Goal: Task Accomplishment & Management: Manage account settings

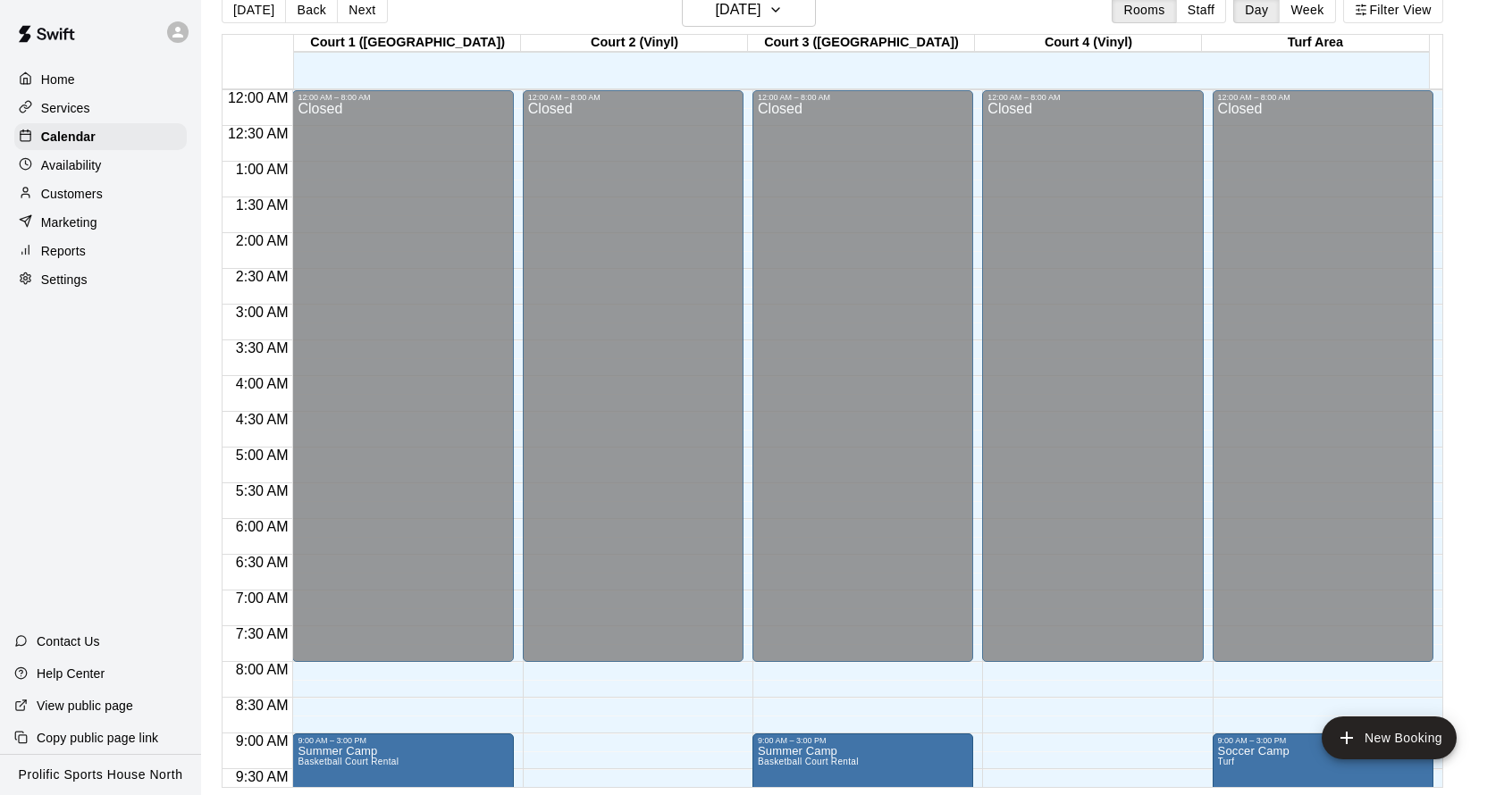
scroll to position [955, 0]
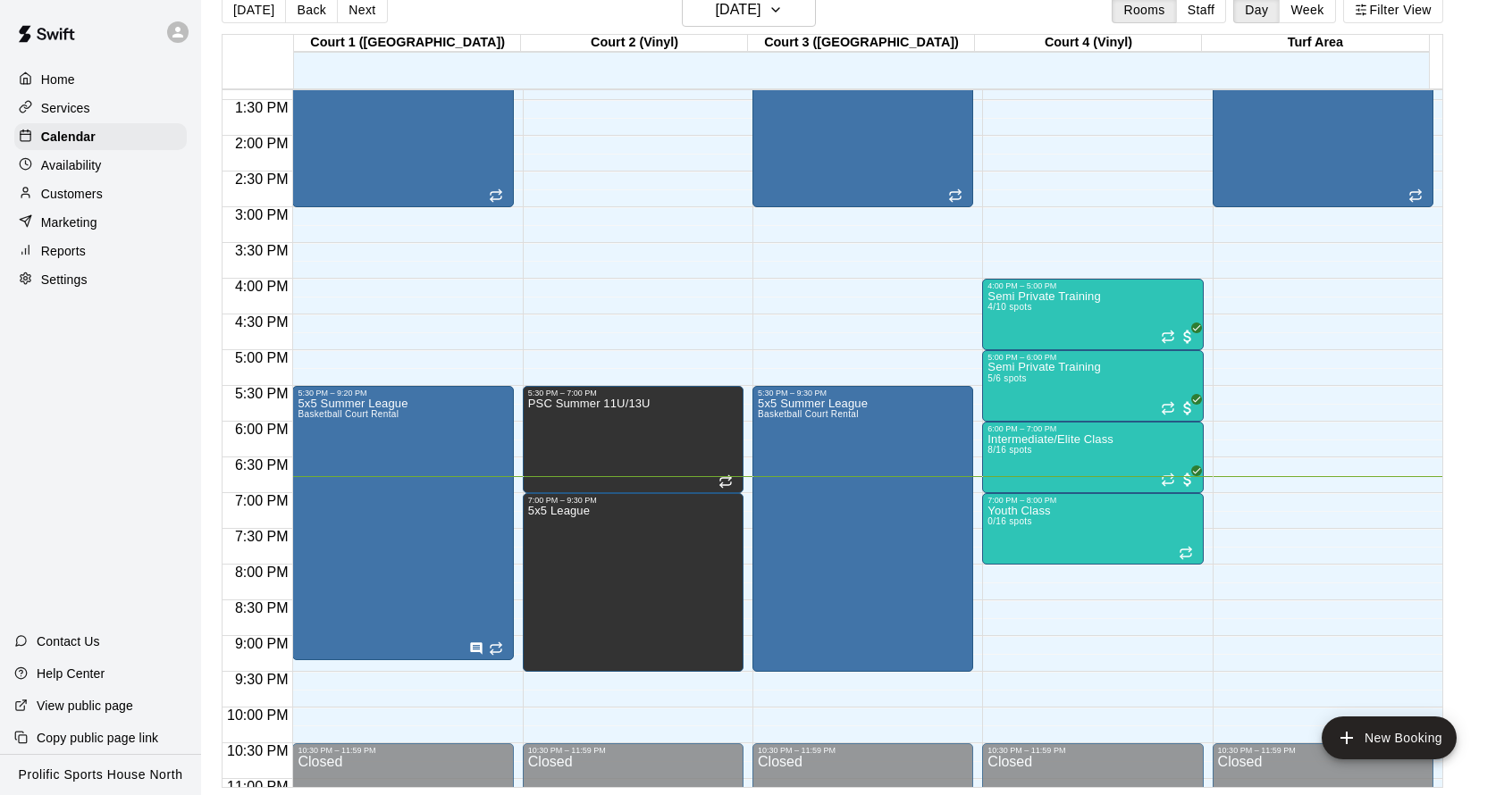
click at [43, 71] on p "Home" at bounding box center [58, 80] width 34 height 18
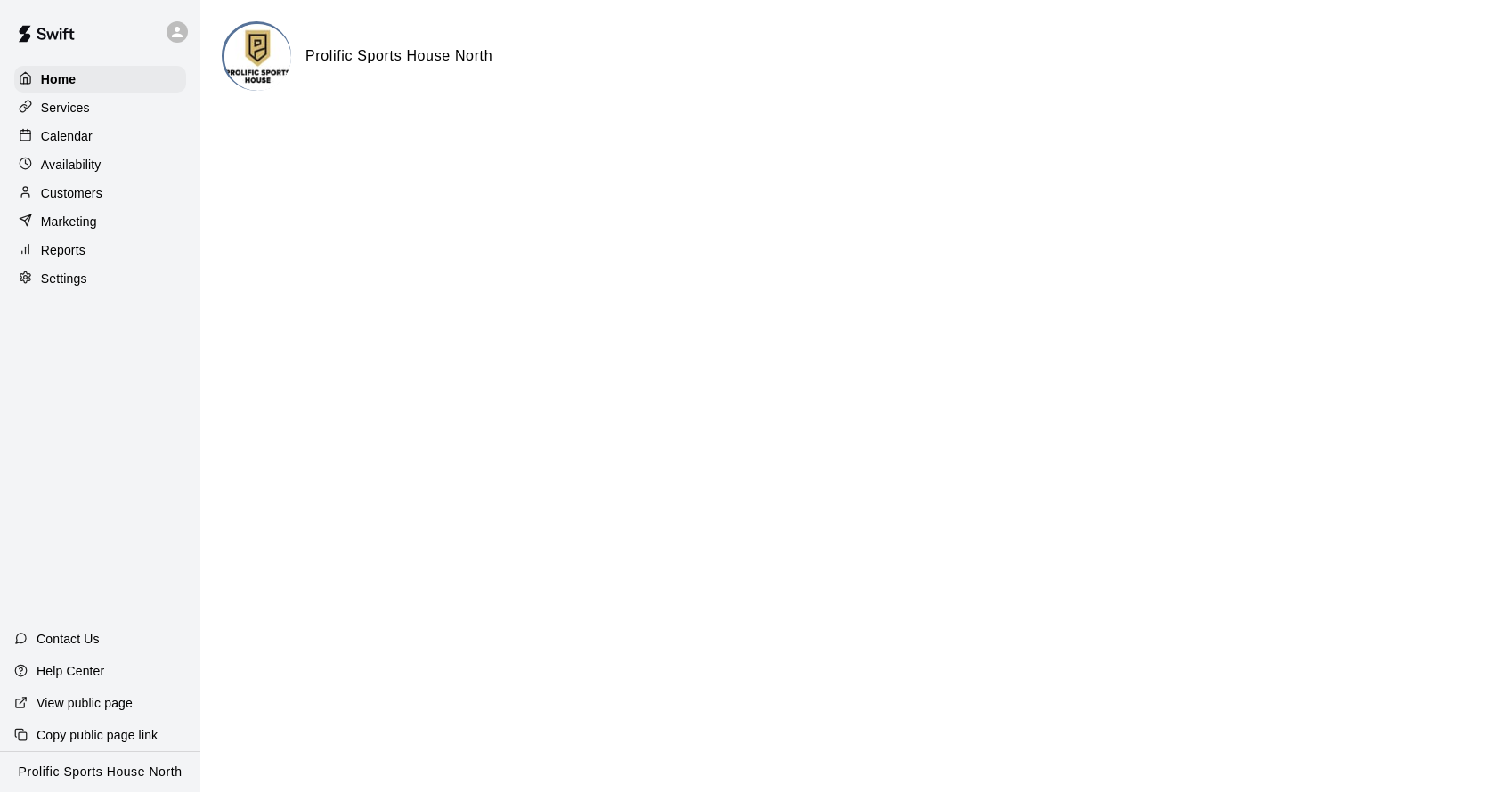
click at [68, 193] on p "Customers" at bounding box center [72, 193] width 62 height 18
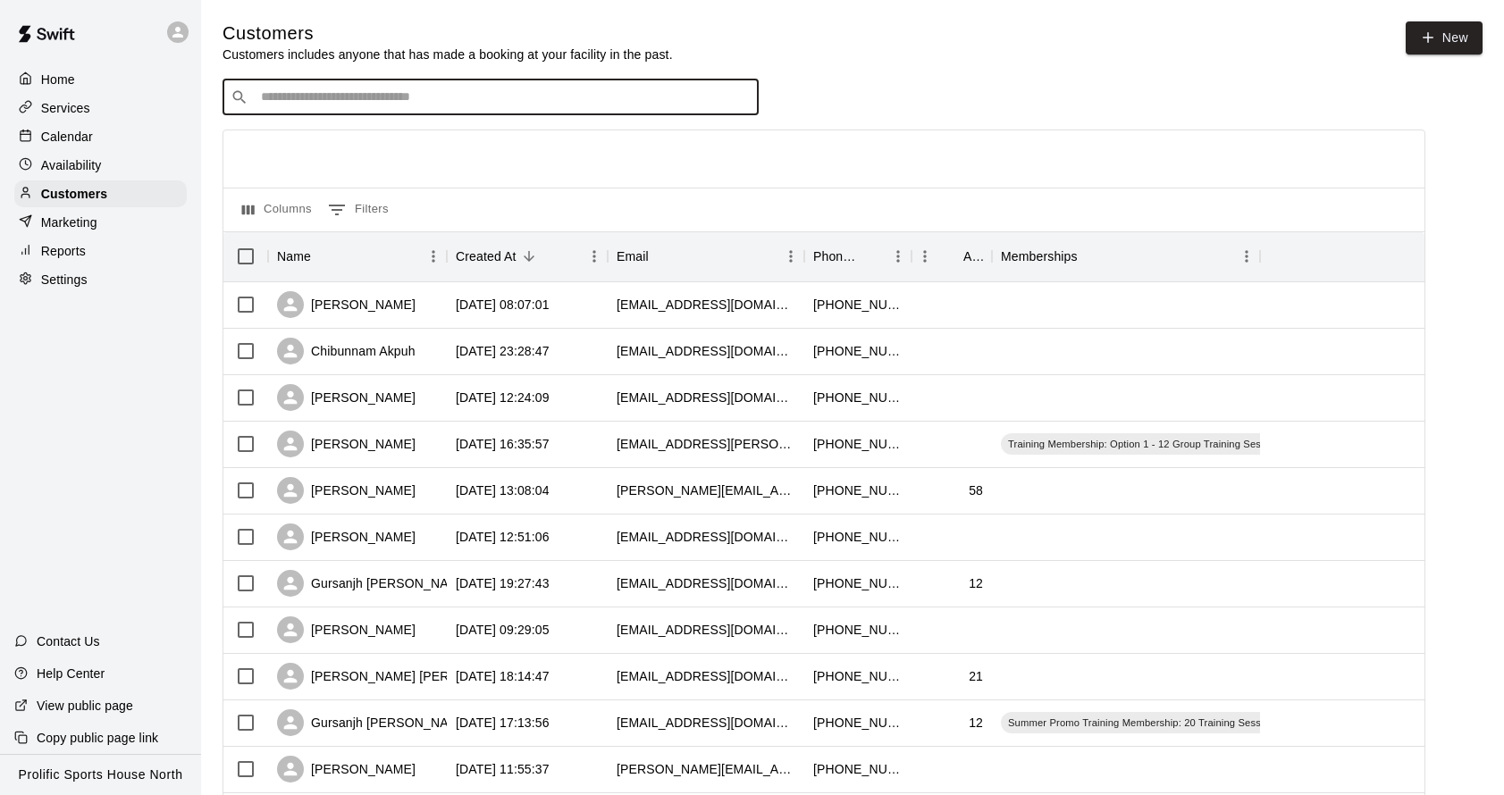
click at [376, 99] on input "Search customers by name or email" at bounding box center [503, 97] width 495 height 18
type input "*"
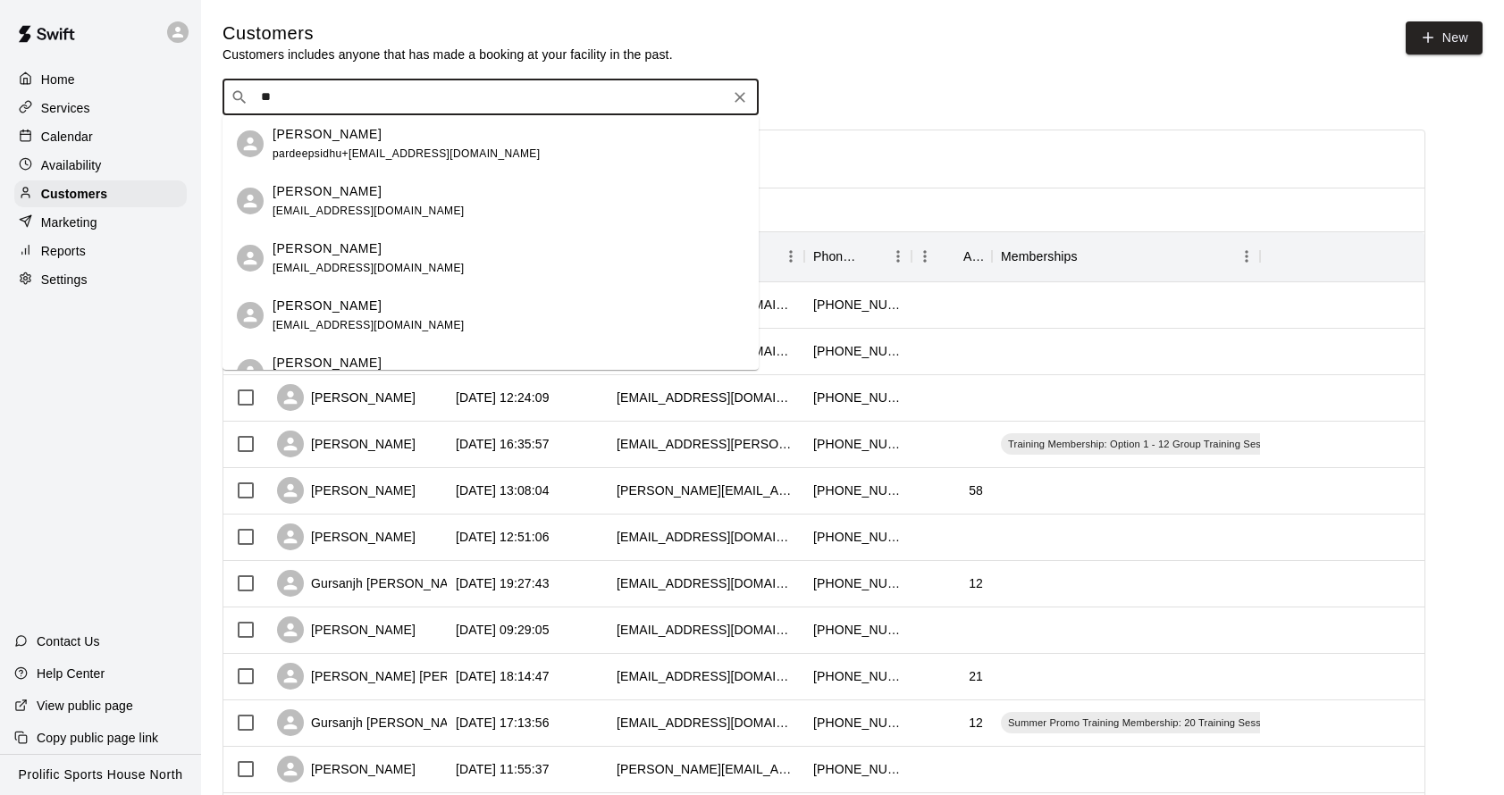
type input "*"
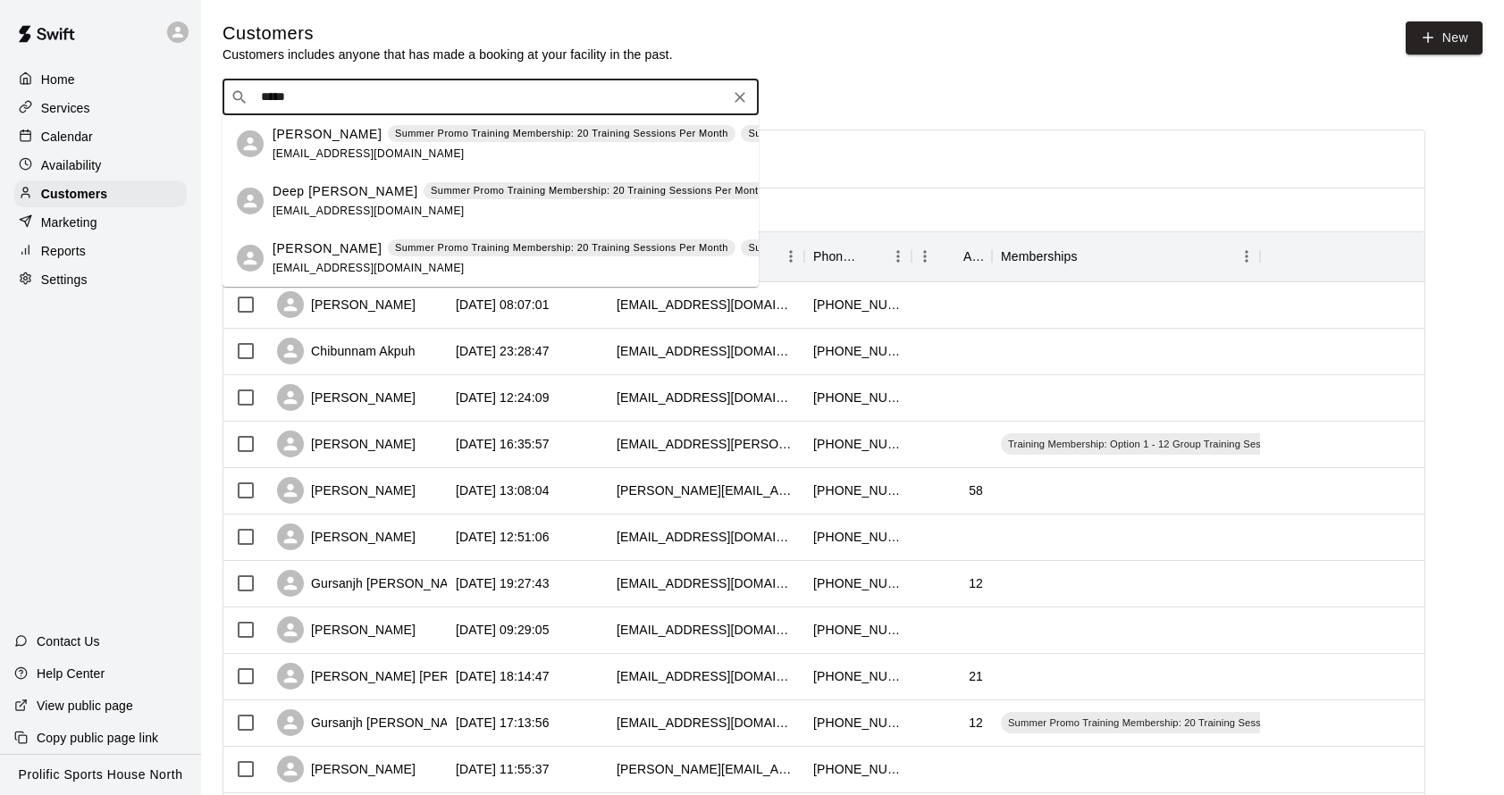
type input "******"
click at [391, 206] on div "Deep [PERSON_NAME] Summer Promo Training Membership: 20 Training Sessions Per M…" at bounding box center [876, 201] width 1206 height 38
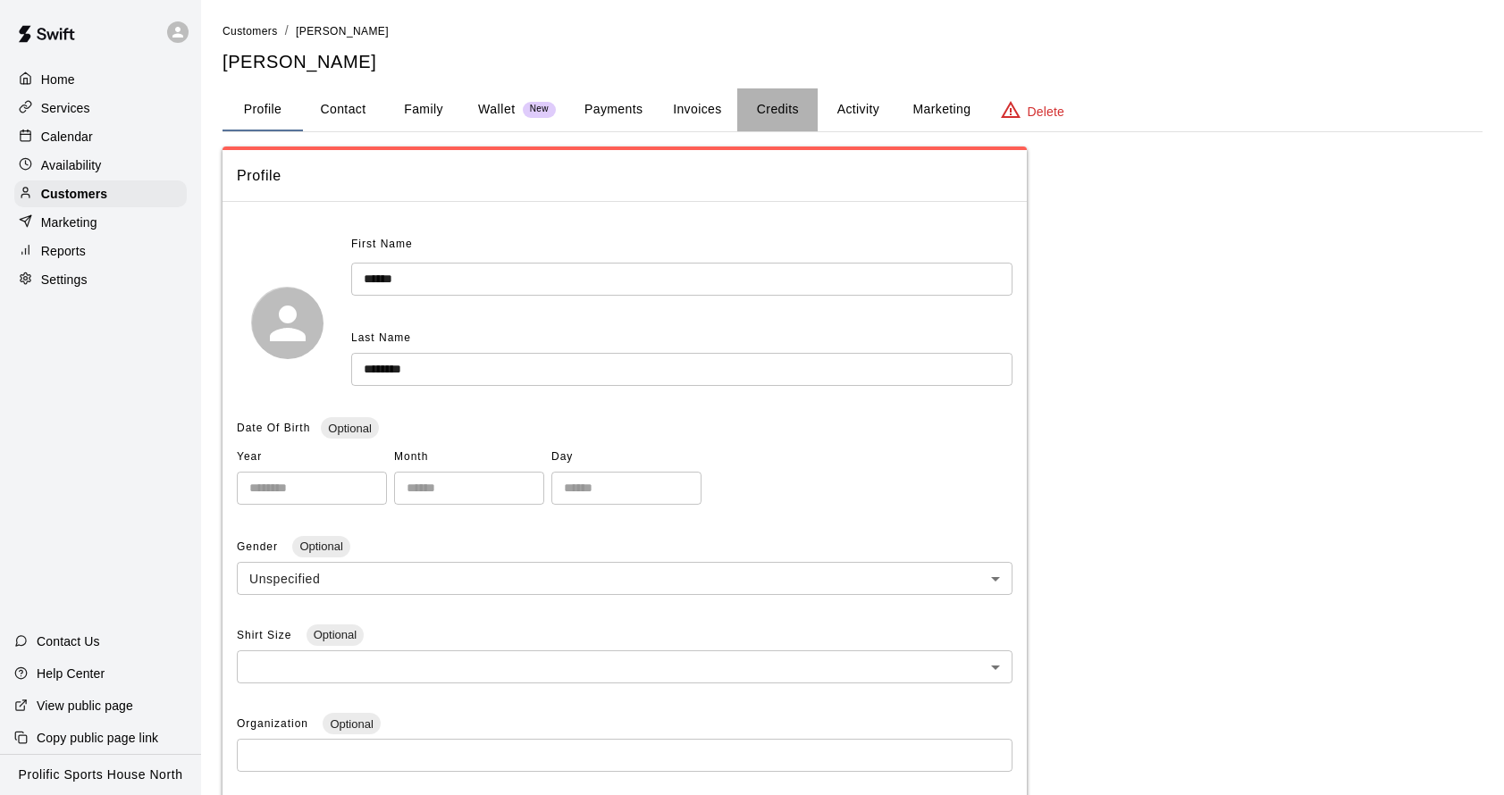
click at [775, 108] on button "Credits" at bounding box center [777, 109] width 80 height 43
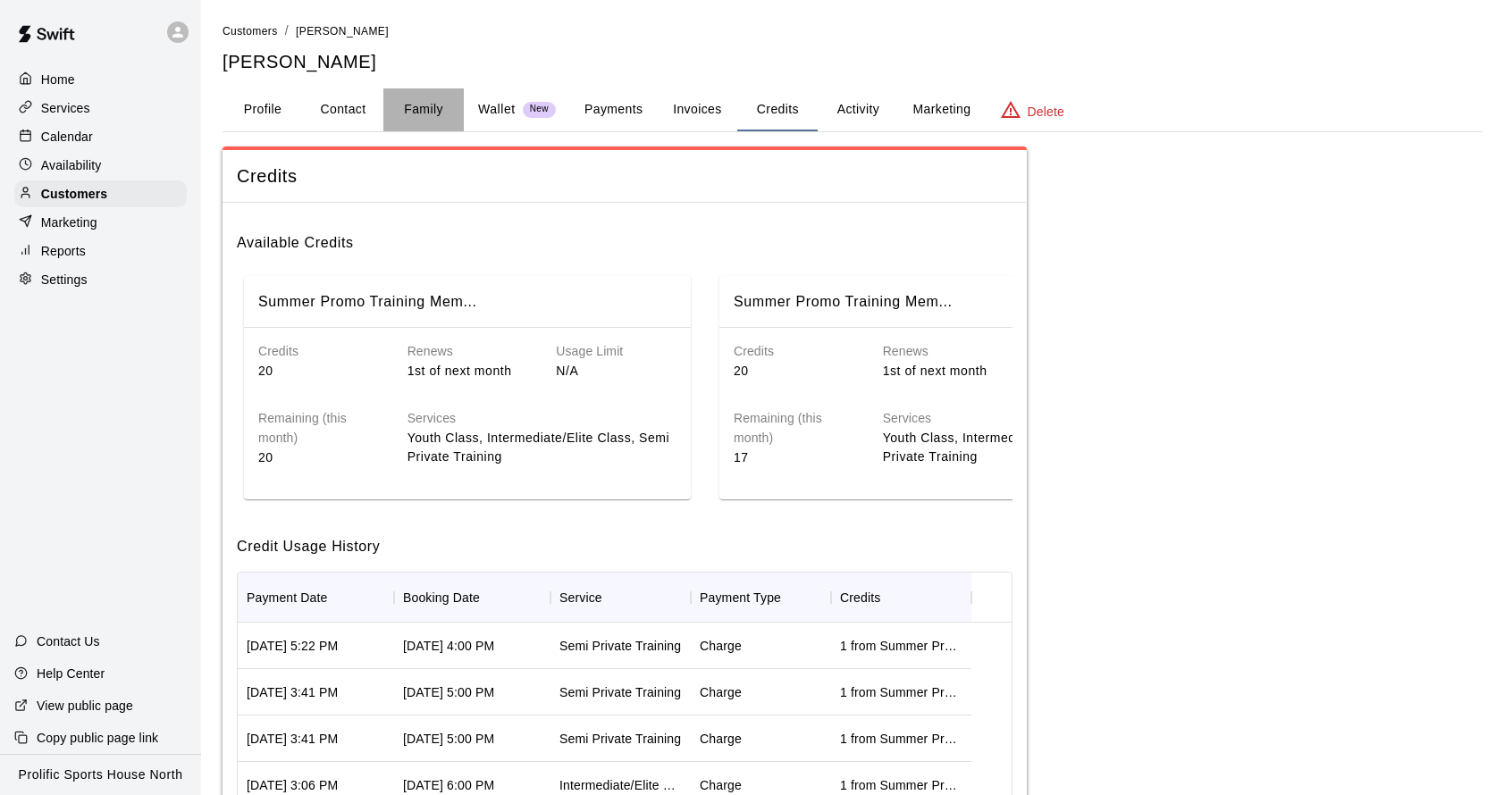
click at [400, 107] on button "Family" at bounding box center [423, 109] width 80 height 43
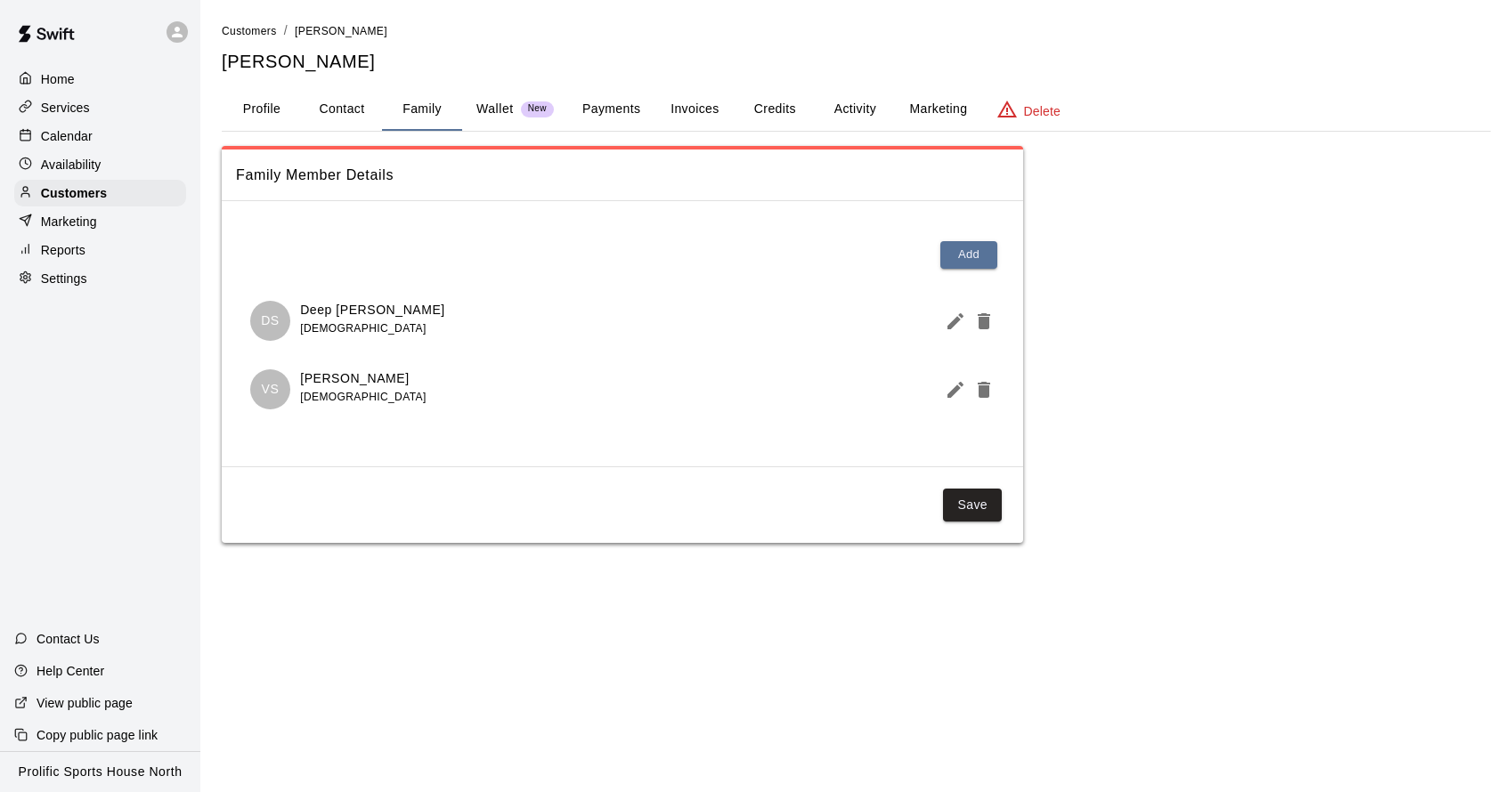
click at [179, 36] on icon at bounding box center [176, 32] width 11 height 11
